Goal: Navigation & Orientation: Go to known website

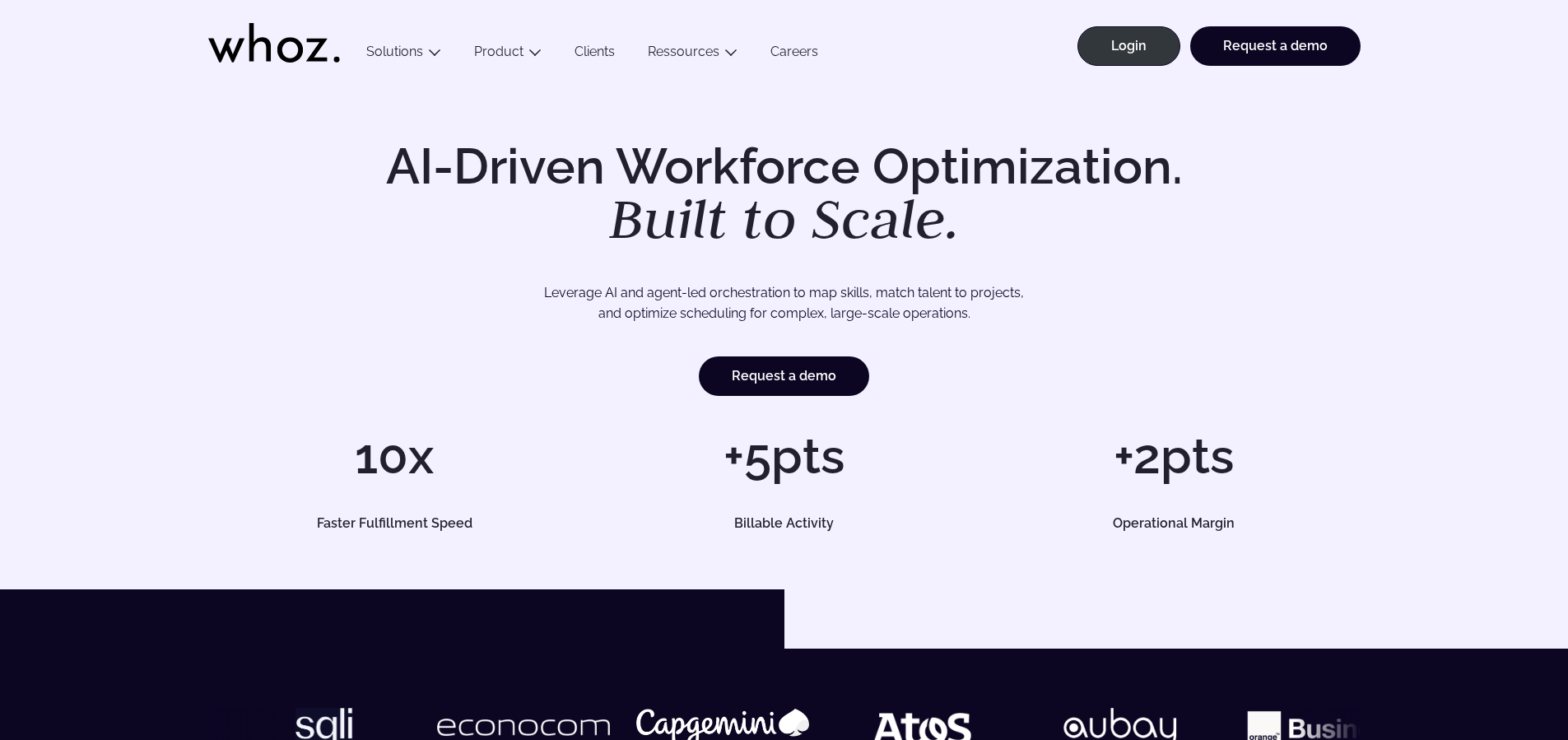
click at [454, 150] on h1 "AI-Driven Workforce Optimization. Built to Scale." at bounding box center [784, 194] width 843 height 105
click at [1112, 46] on link "Login" at bounding box center [1129, 46] width 102 height 40
